Goal: Information Seeking & Learning: Learn about a topic

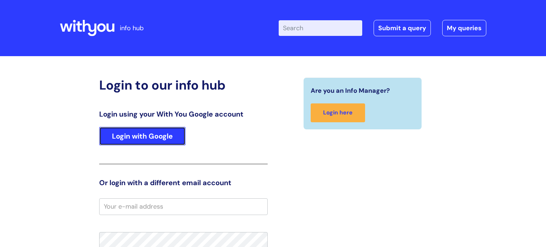
click at [135, 128] on link "Login with Google" at bounding box center [142, 136] width 86 height 18
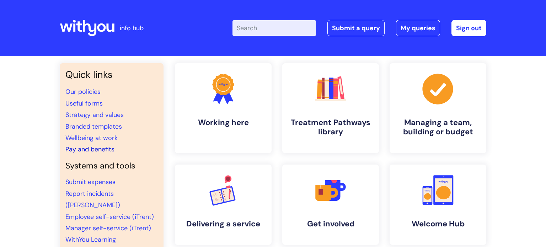
click at [102, 148] on link "Pay and benefits" at bounding box center [89, 149] width 49 height 9
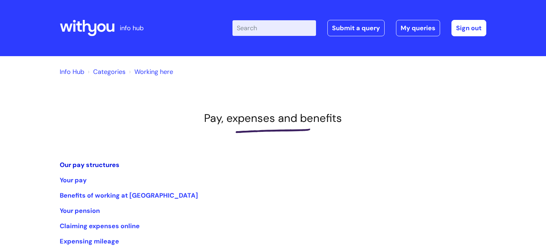
click at [109, 162] on link "Our pay structures" at bounding box center [90, 165] width 60 height 9
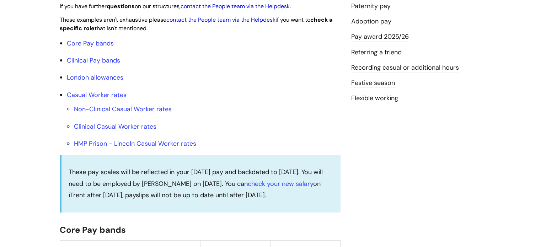
scroll to position [227, 0]
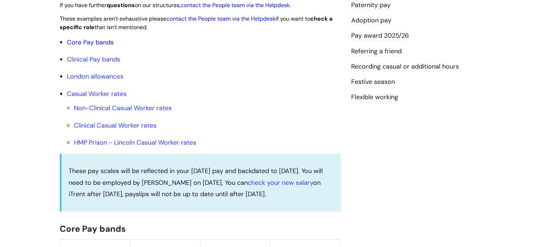
click at [82, 47] on link "Core Pay bands" at bounding box center [90, 42] width 47 height 9
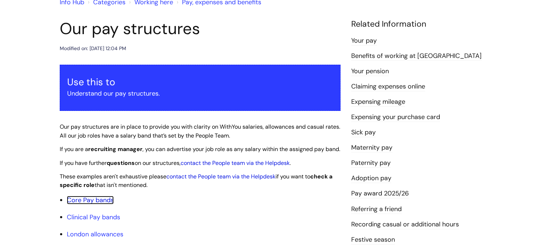
scroll to position [35, 0]
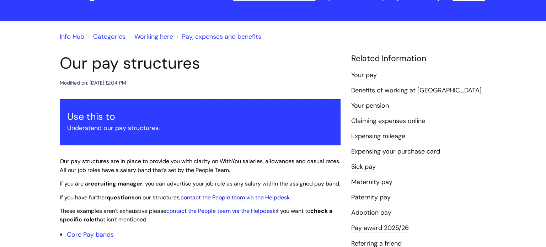
click at [237, 36] on link "Pay, expenses and benefits" at bounding box center [221, 36] width 79 height 9
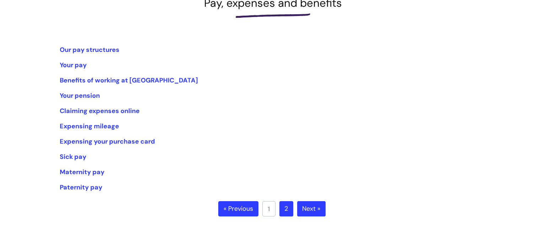
scroll to position [116, 0]
click at [71, 69] on li "Your pay" at bounding box center [273, 64] width 427 height 11
click at [65, 64] on link "Your pay" at bounding box center [73, 64] width 27 height 9
